Goal: Task Accomplishment & Management: Manage account settings

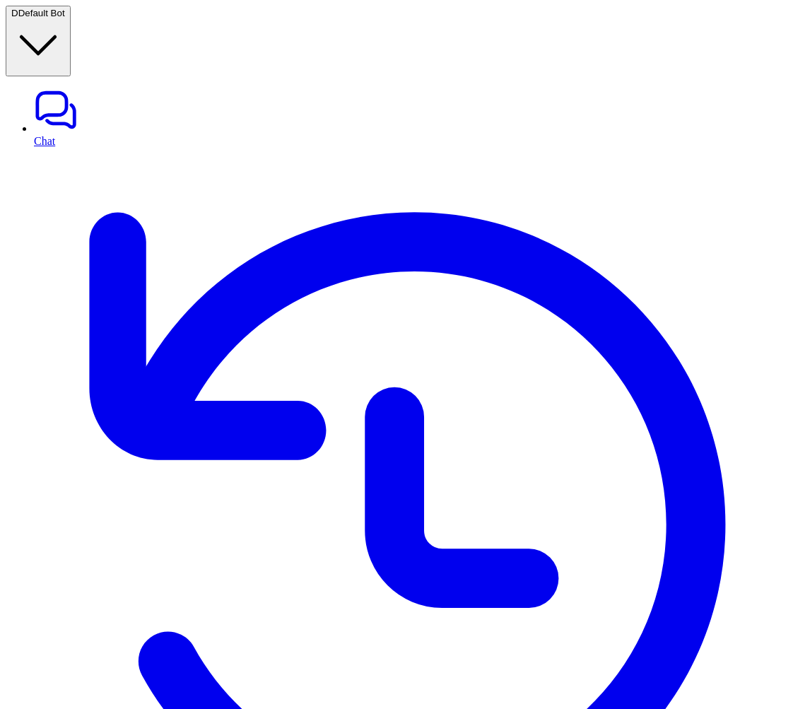
type textarea "**********"
